Goal: Find contact information: Find contact information

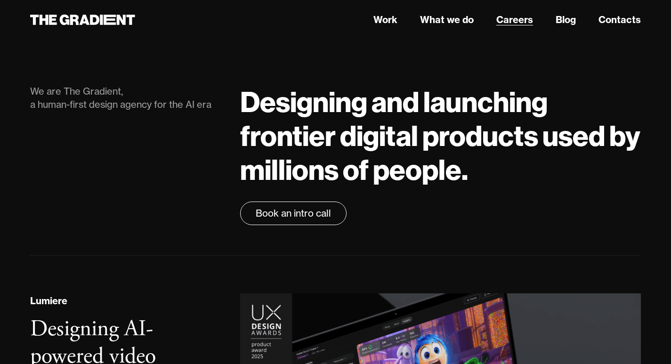
click at [522, 15] on link "Careers" at bounding box center [514, 20] width 37 height 14
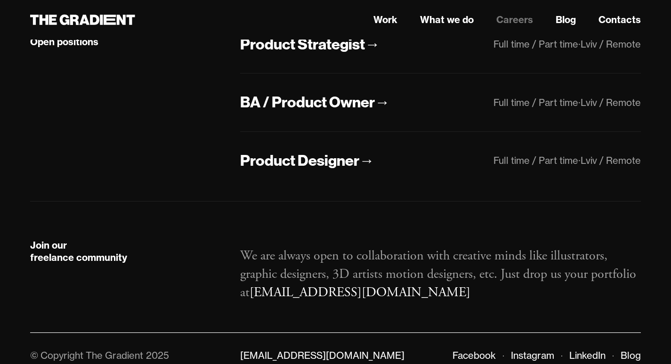
scroll to position [280, 0]
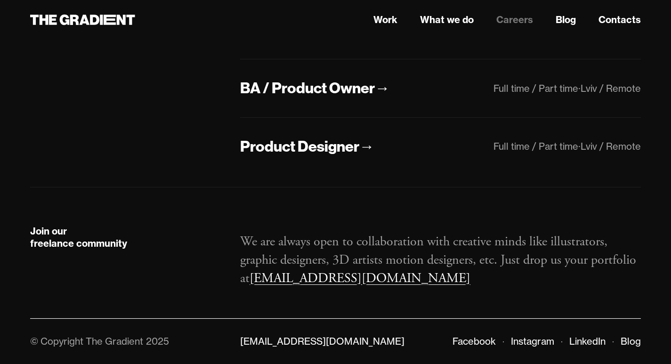
click at [283, 281] on link "[EMAIL_ADDRESS][DOMAIN_NAME]" at bounding box center [360, 278] width 221 height 17
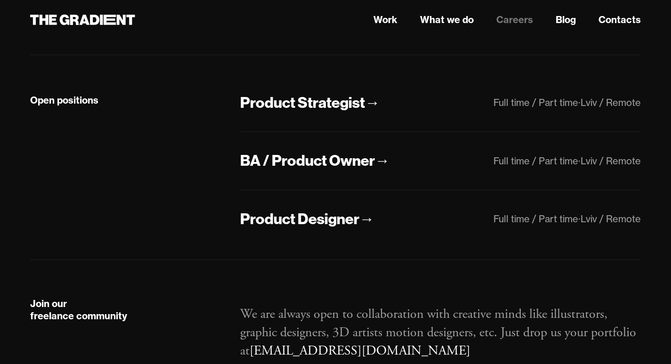
scroll to position [0, 0]
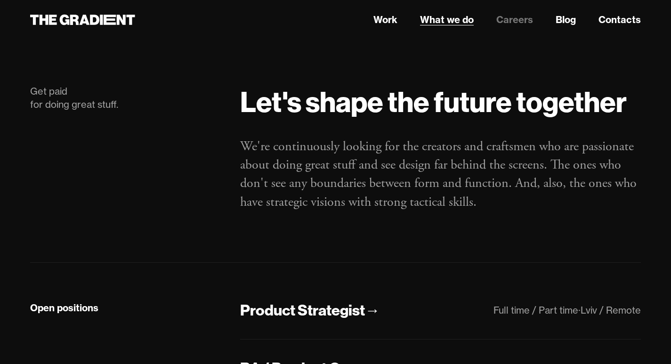
click at [458, 18] on link "What we do" at bounding box center [447, 20] width 54 height 14
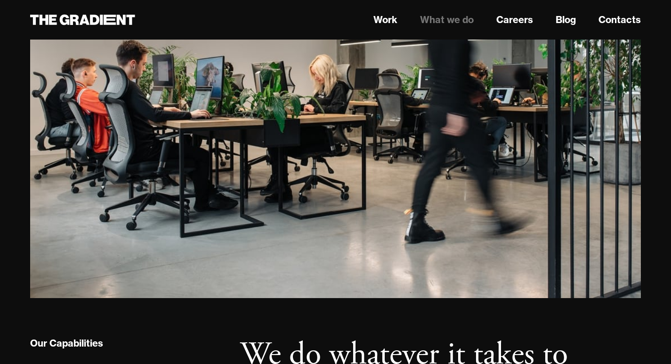
scroll to position [330, 0]
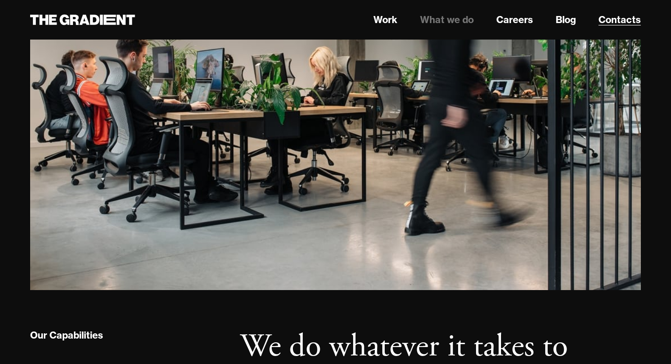
click at [617, 20] on link "Contacts" at bounding box center [619, 20] width 42 height 14
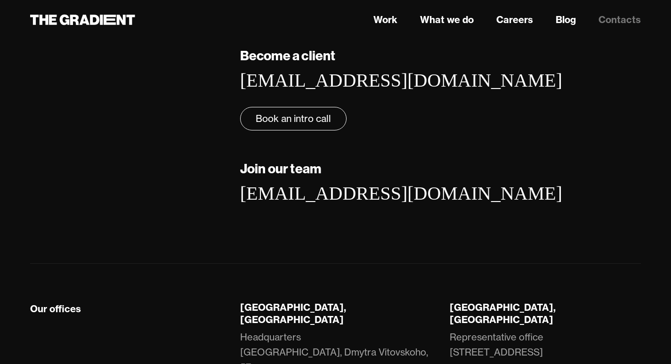
scroll to position [110, 0]
